Goal: Task Accomplishment & Management: Use online tool/utility

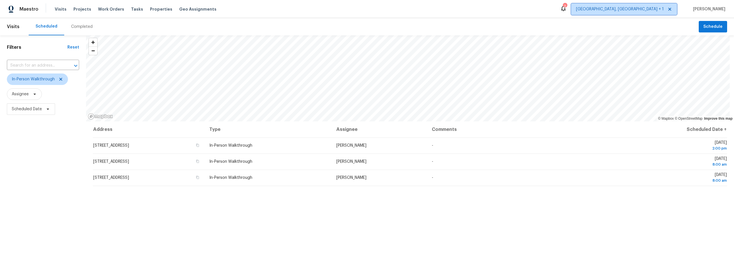
click at [658, 10] on span "[GEOGRAPHIC_DATA], [GEOGRAPHIC_DATA] + 1" at bounding box center [620, 9] width 88 height 6
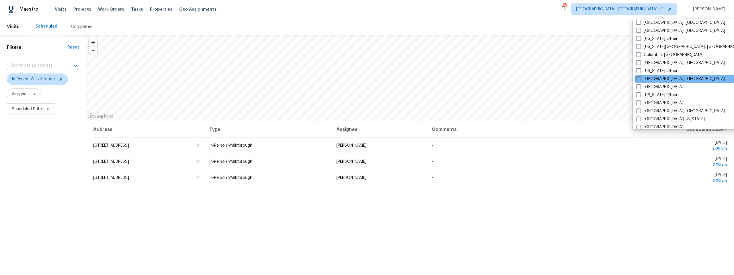
scroll to position [162, 0]
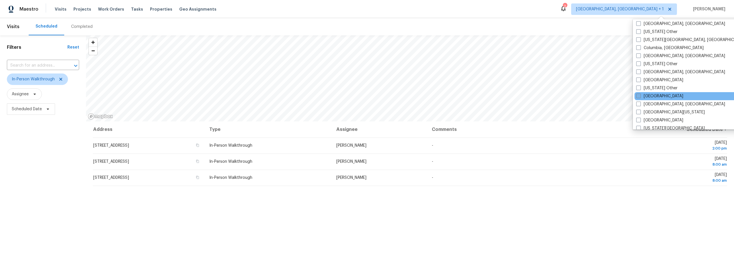
click at [639, 95] on span at bounding box center [638, 95] width 5 height 5
click at [639, 95] on input "[GEOGRAPHIC_DATA]" at bounding box center [638, 95] width 4 height 4
checkbox input "true"
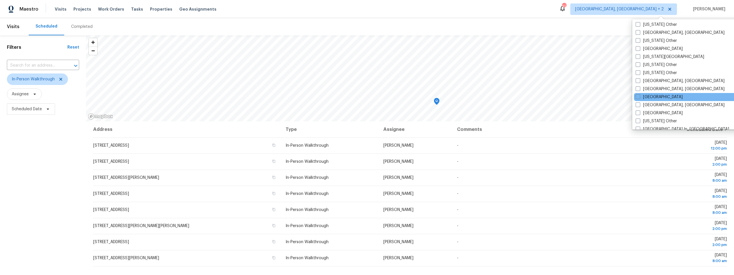
scroll to position [335, 0]
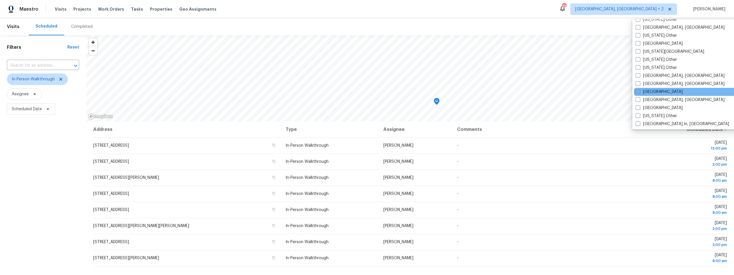
click at [638, 91] on span at bounding box center [637, 91] width 5 height 5
click at [638, 91] on input "[GEOGRAPHIC_DATA]" at bounding box center [637, 91] width 4 height 4
checkbox input "true"
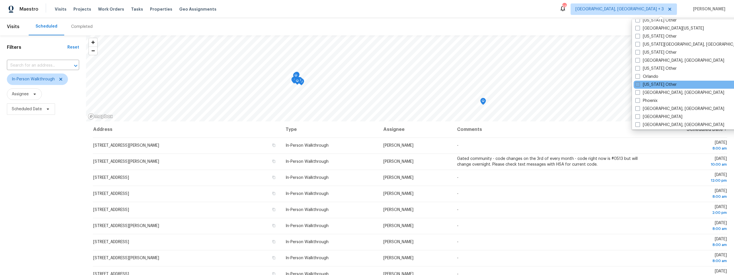
scroll to position [615, 0]
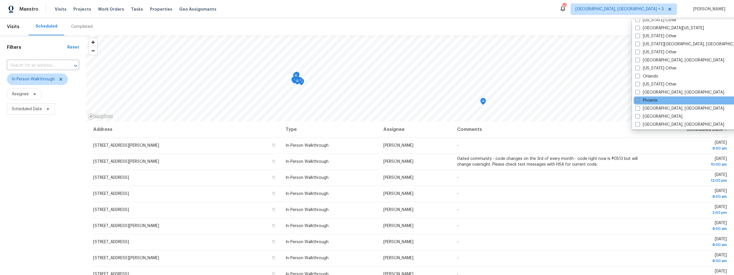
click at [637, 99] on span at bounding box center [637, 100] width 5 height 5
click at [637, 99] on input "Phoenix" at bounding box center [637, 99] width 4 height 4
checkbox input "true"
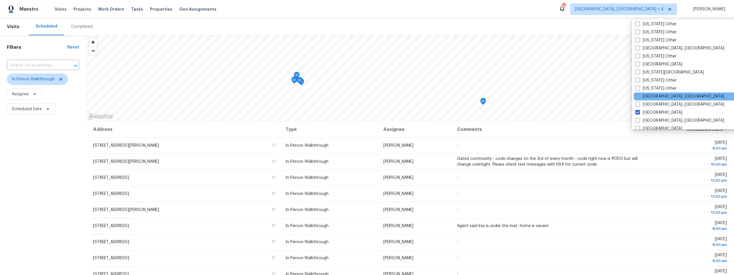
scroll to position [294, 0]
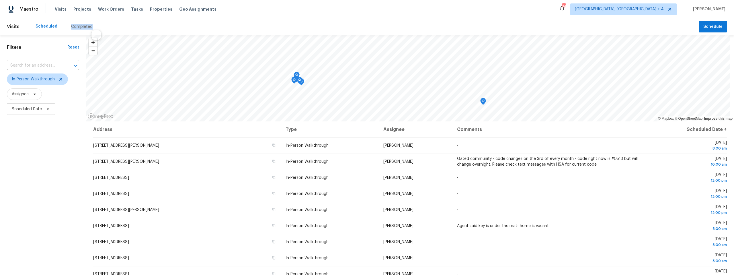
click at [407, 24] on div "Scheduled Completed" at bounding box center [364, 26] width 670 height 17
click at [664, 7] on span "[GEOGRAPHIC_DATA], [GEOGRAPHIC_DATA] + 4" at bounding box center [619, 9] width 89 height 6
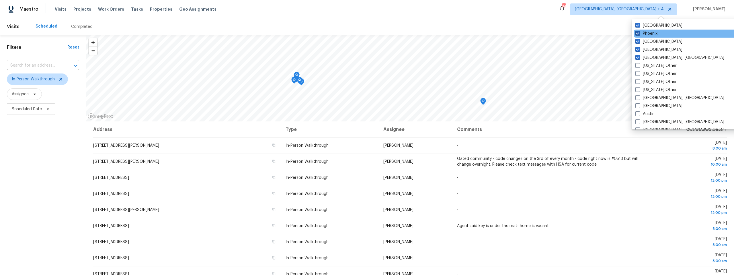
click at [639, 34] on span at bounding box center [637, 33] width 5 height 5
click at [639, 34] on input "Phoenix" at bounding box center [637, 33] width 4 height 4
checkbox input "false"
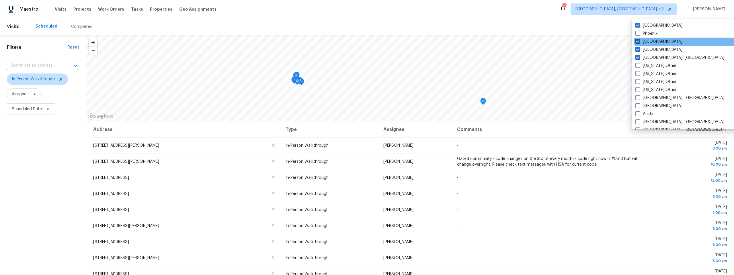
click at [638, 41] on span at bounding box center [637, 41] width 5 height 5
click at [638, 41] on input "[GEOGRAPHIC_DATA]" at bounding box center [637, 41] width 4 height 4
checkbox input "false"
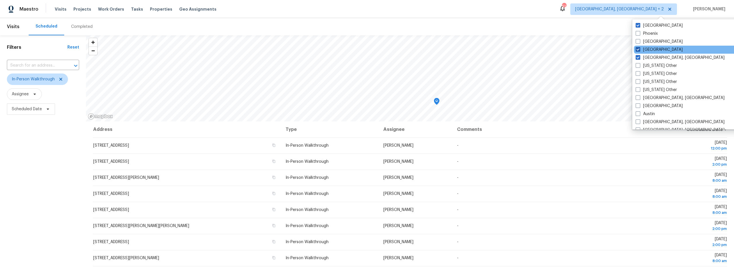
click at [637, 50] on span at bounding box center [637, 49] width 5 height 5
click at [637, 50] on input "[GEOGRAPHIC_DATA]" at bounding box center [637, 49] width 4 height 4
checkbox input "false"
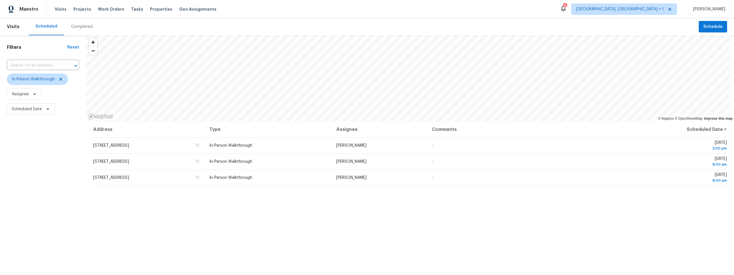
drag, startPoint x: 52, startPoint y: 136, endPoint x: 49, endPoint y: 136, distance: 3.4
click at [52, 136] on div "Filters Reset ​ In-Person Walkthrough Assignee Scheduled Date" at bounding box center [43, 188] width 86 height 306
